Goal: Transaction & Acquisition: Purchase product/service

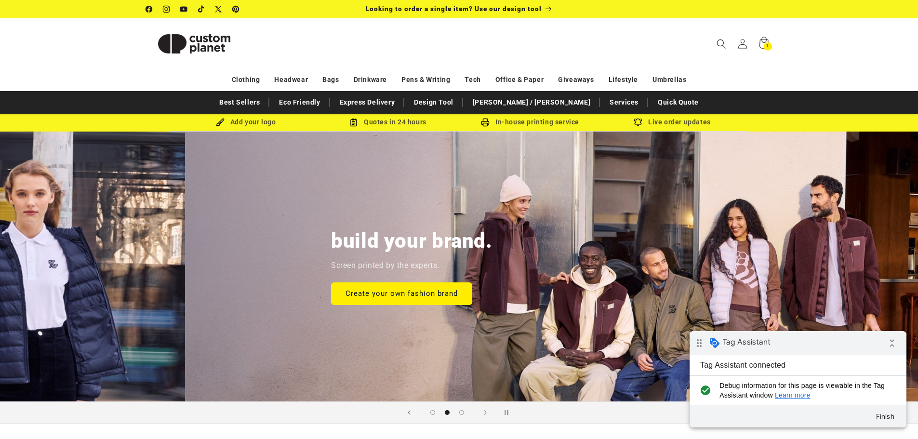
scroll to position [0, 918]
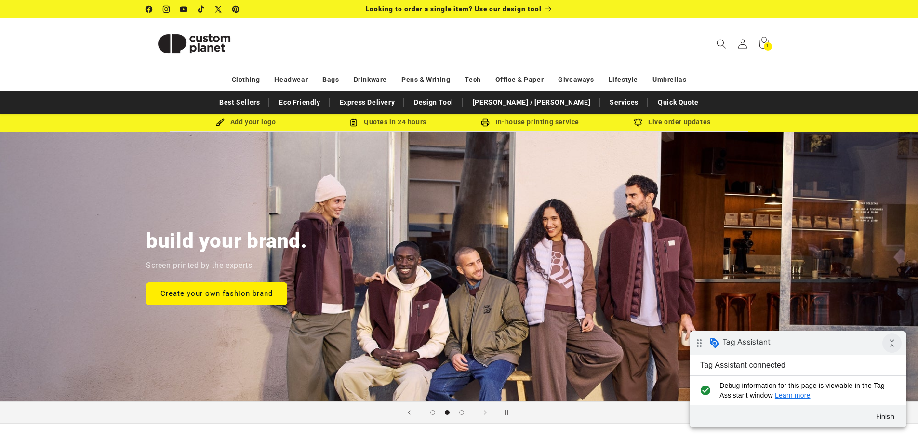
click at [891, 343] on icon "collapse_all" at bounding box center [892, 343] width 19 height 19
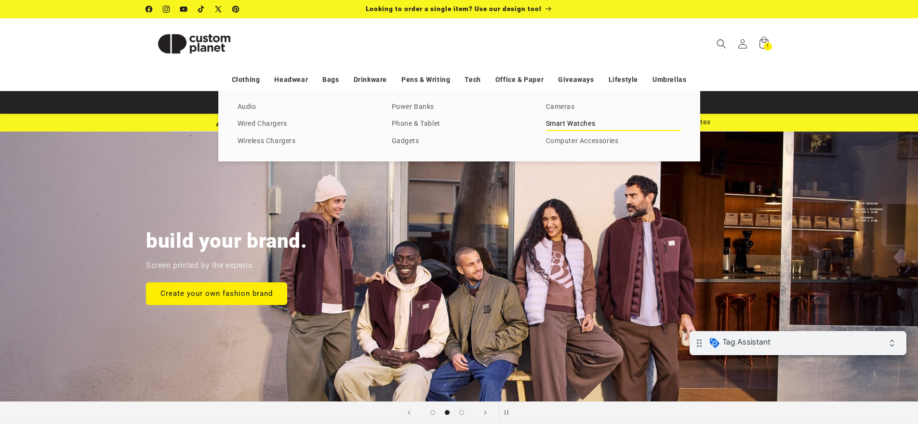
click at [556, 118] on link "Smart Watches" at bounding box center [613, 124] width 135 height 13
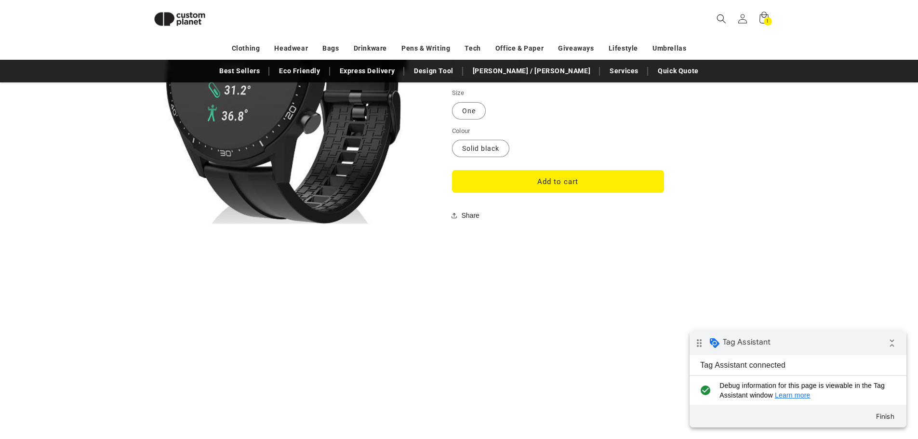
scroll to position [664, 0]
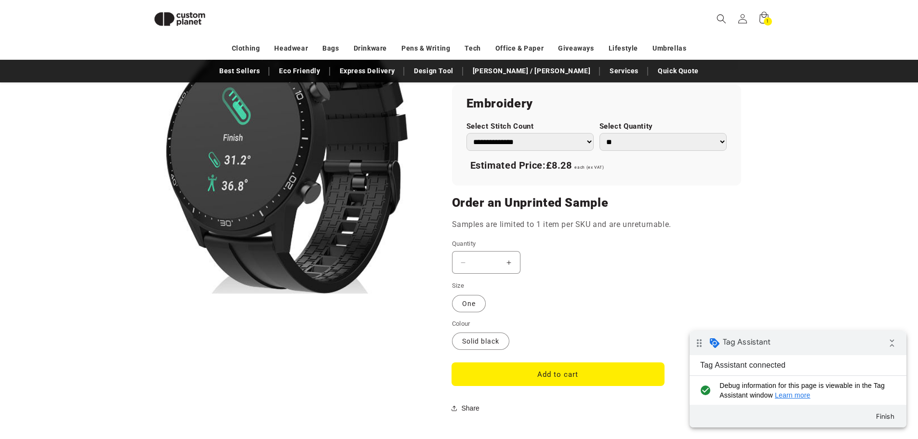
click at [521, 379] on button "Add to cart" at bounding box center [558, 374] width 212 height 23
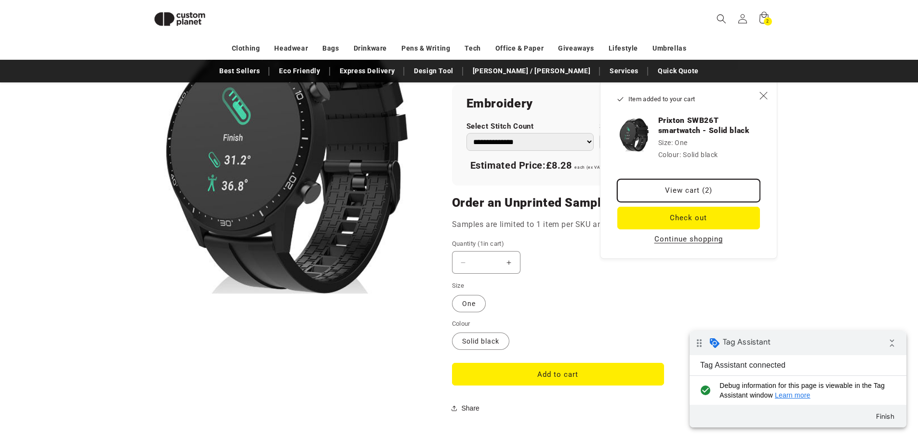
click at [698, 191] on link "View cart (2)" at bounding box center [689, 190] width 143 height 23
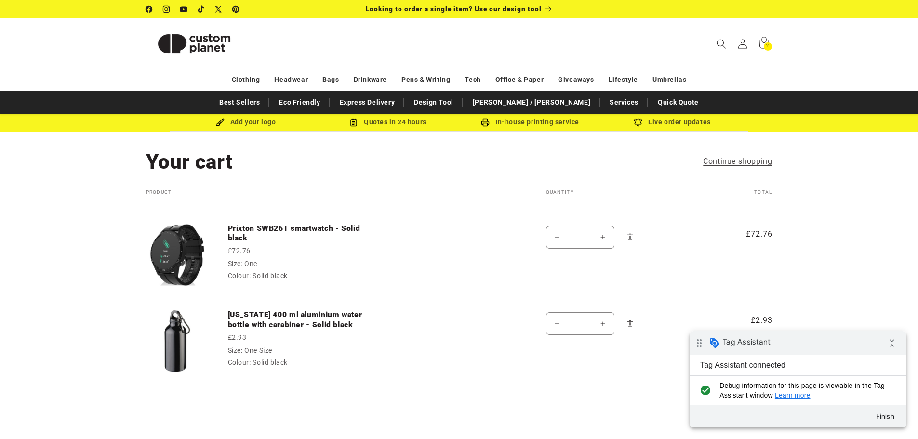
click at [555, 325] on button "Decrease quantity for Oregon 400 ml aluminium water bottle with carabiner - Sol…" at bounding box center [558, 323] width 22 height 23
type input "*"
click at [630, 325] on icon "Remove Oregon 400 ml aluminium water bottle with carabiner - Solid black - One …" at bounding box center [630, 323] width 7 height 7
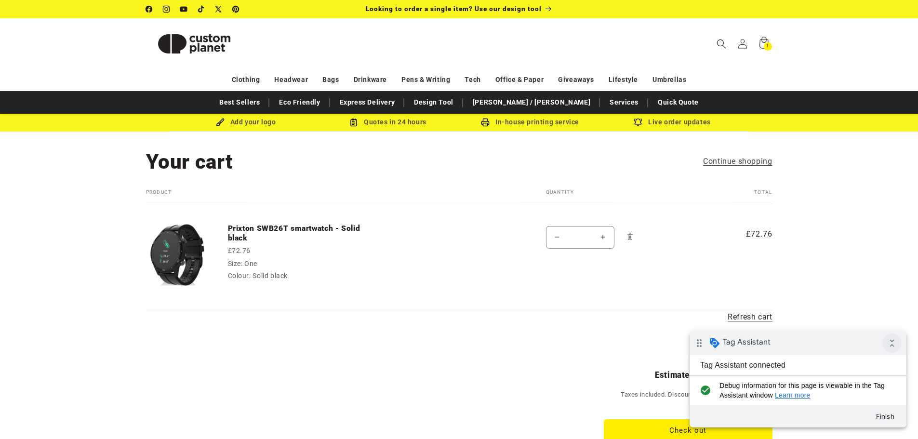
click at [888, 346] on icon "collapse_all" at bounding box center [892, 343] width 19 height 19
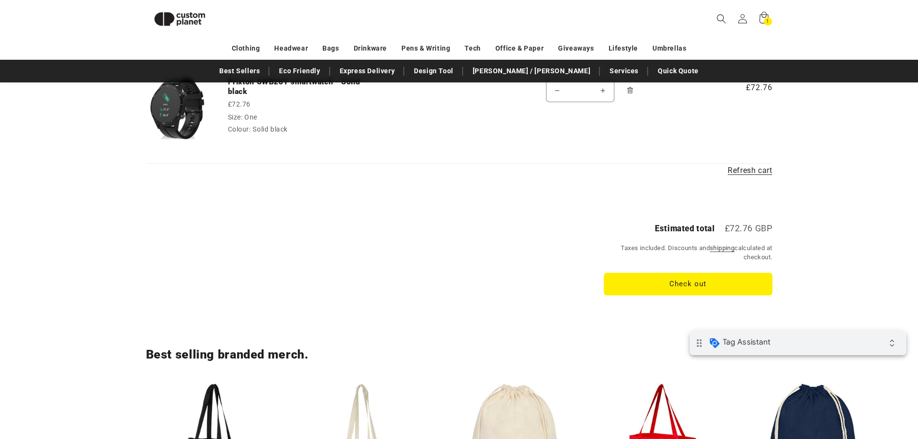
scroll to position [132, 0]
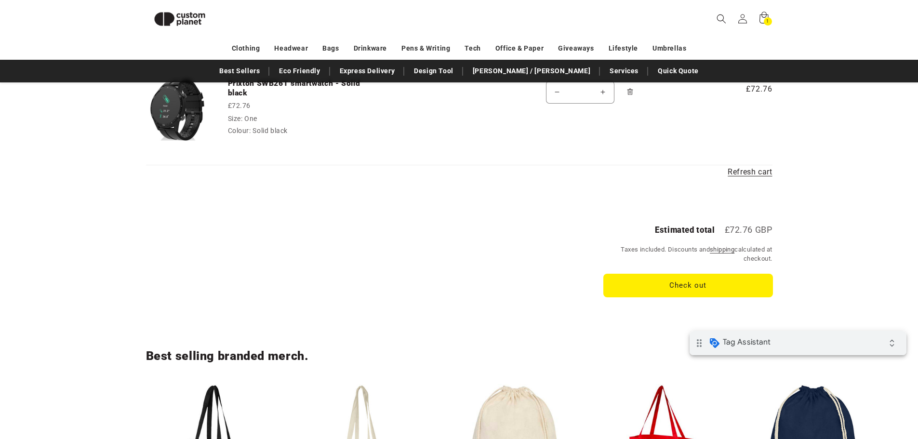
click at [692, 289] on button "Check out" at bounding box center [688, 285] width 169 height 23
